Goal: Task Accomplishment & Management: Use online tool/utility

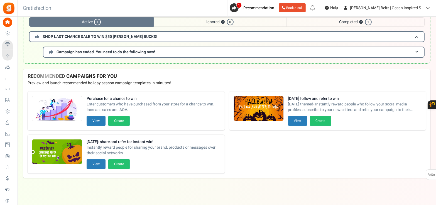
scroll to position [39, 0]
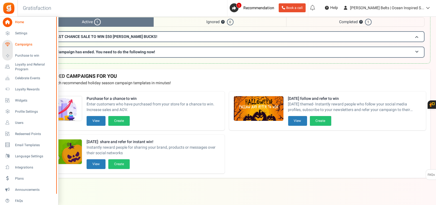
click at [18, 42] on span "Campaigns" at bounding box center [34, 44] width 39 height 5
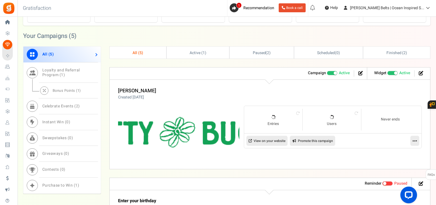
scroll to position [244, 0]
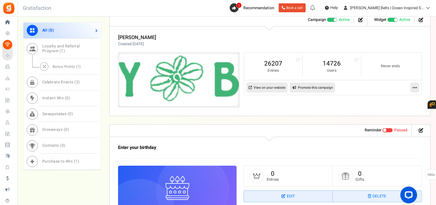
click at [181, 88] on img at bounding box center [179, 80] width 183 height 82
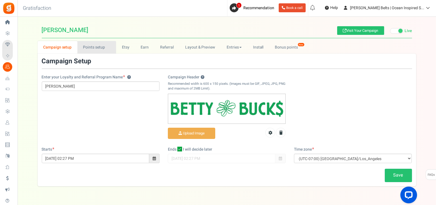
click at [87, 42] on link "Points setup New" at bounding box center [96, 47] width 39 height 13
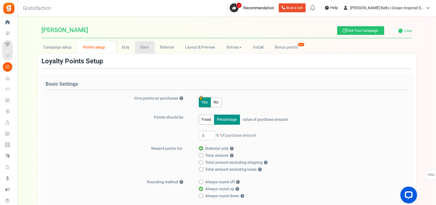
click at [144, 43] on link "Earn" at bounding box center [145, 47] width 20 height 13
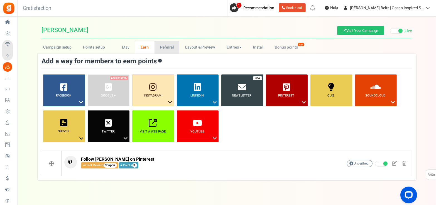
click at [165, 47] on link "Referral" at bounding box center [167, 47] width 25 height 13
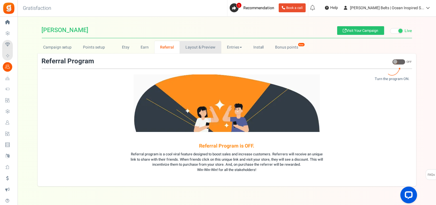
click at [205, 50] on link "Layout & Preview" at bounding box center [201, 47] width 42 height 13
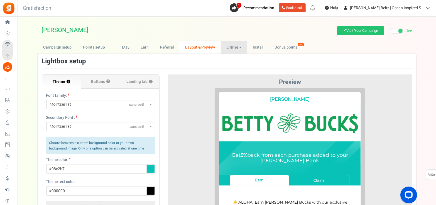
click at [234, 48] on link "Entries" at bounding box center [234, 47] width 26 height 13
click at [266, 42] on link "Install" at bounding box center [258, 47] width 22 height 13
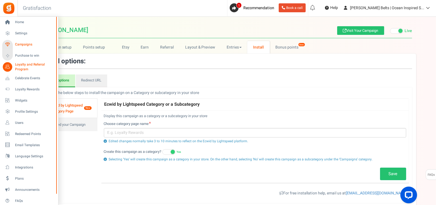
click at [26, 43] on span "Campaigns" at bounding box center [34, 44] width 39 height 5
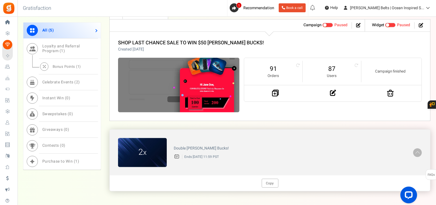
scroll to position [568, 0]
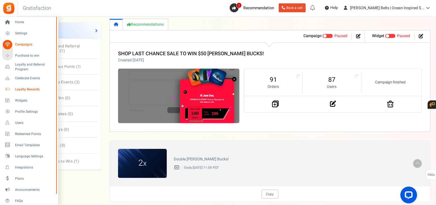
click at [36, 86] on link "Loyalty Rewards" at bounding box center [29, 88] width 54 height 9
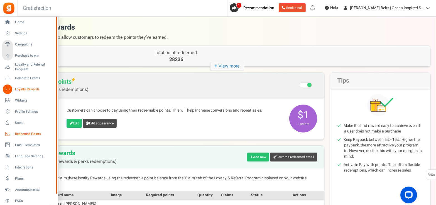
click at [32, 135] on span "Redeemed Points" at bounding box center [34, 134] width 39 height 5
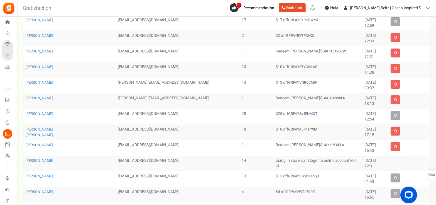
scroll to position [139, 0]
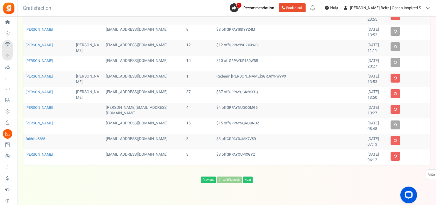
scroll to position [221, 0]
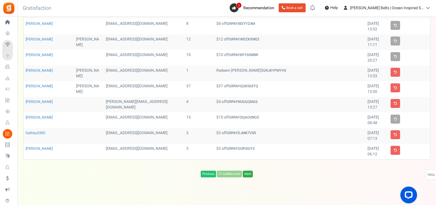
click at [249, 171] on link "Next" at bounding box center [248, 174] width 10 height 7
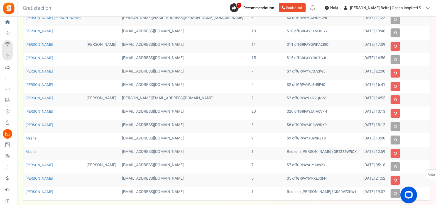
scroll to position [169, 0]
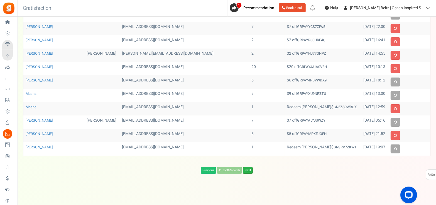
click at [252, 169] on link "Next" at bounding box center [248, 170] width 10 height 7
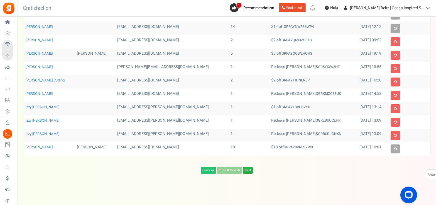
click at [250, 170] on link "Next" at bounding box center [248, 170] width 10 height 7
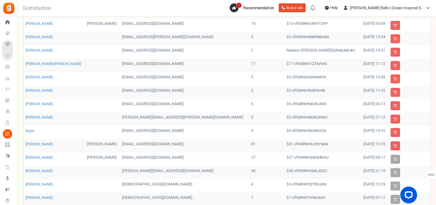
scroll to position [0, 0]
